Goal: Information Seeking & Learning: Learn about a topic

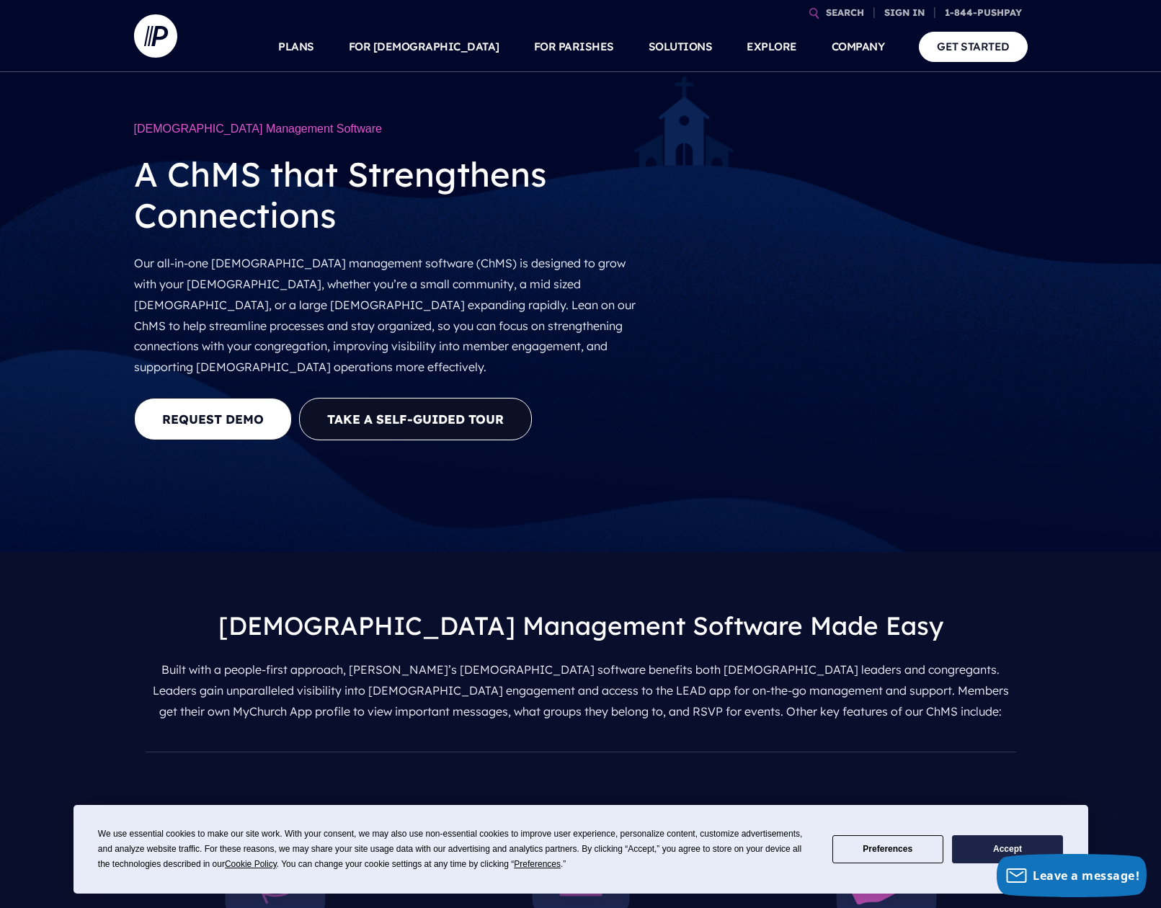
click at [456, 265] on p "Our all-in-one [DEMOGRAPHIC_DATA] management software (ChMS) is designed to gro…" at bounding box center [390, 315] width 512 height 136
drag, startPoint x: 501, startPoint y: 313, endPoint x: 259, endPoint y: 249, distance: 250.3
click at [259, 249] on p "Our all-in-one church management software (ChMS) is designed to grow with your …" at bounding box center [390, 315] width 512 height 136
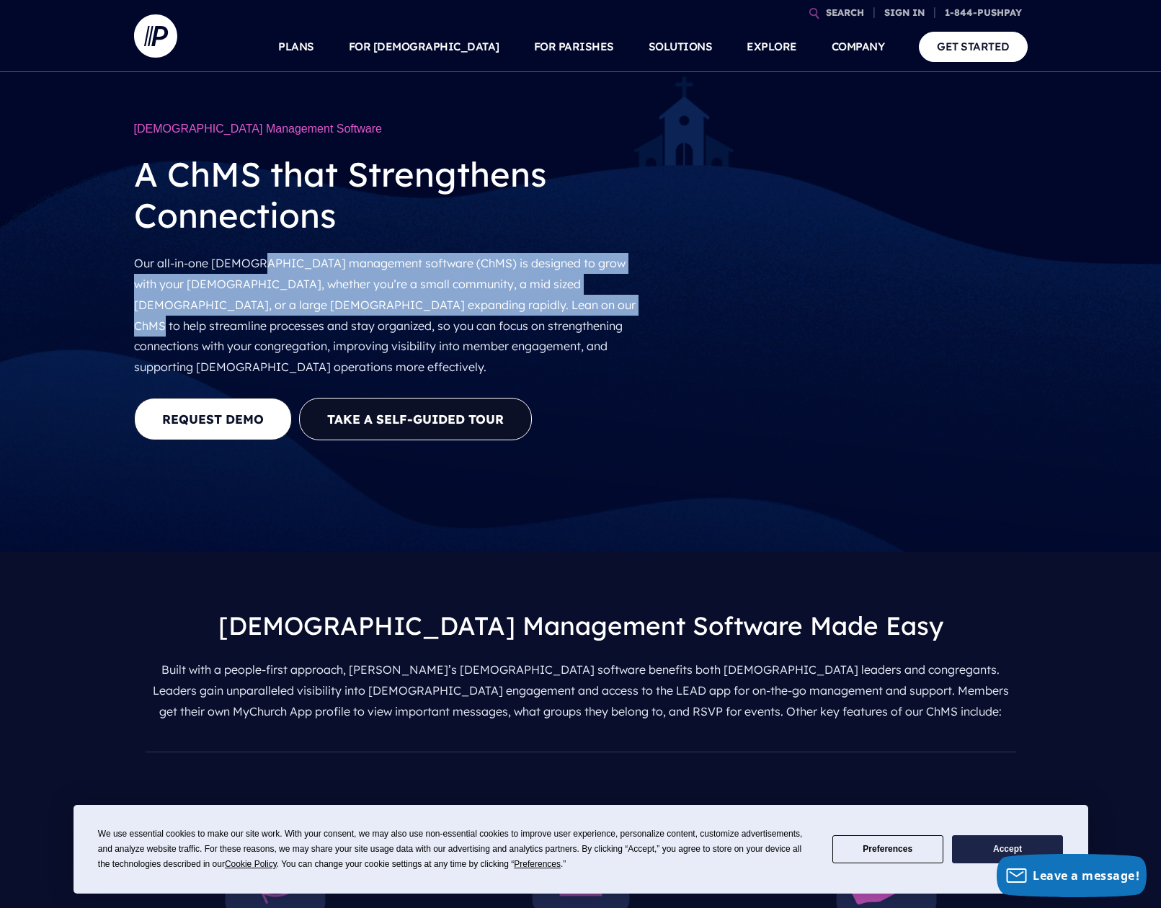
click at [455, 281] on p "Our all-in-one church management software (ChMS) is designed to grow with your …" at bounding box center [390, 315] width 512 height 136
